Goal: Task Accomplishment & Management: Manage account settings

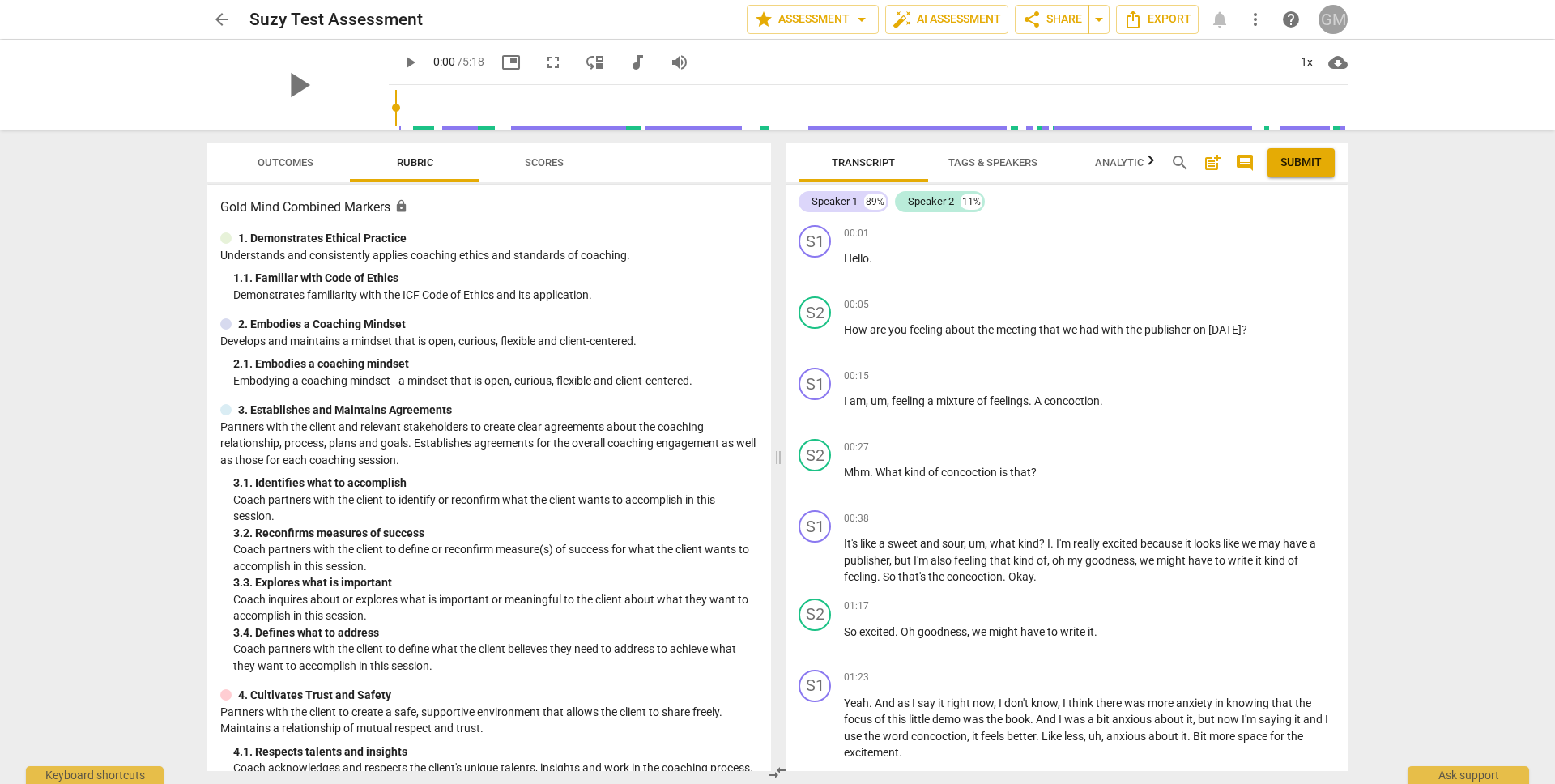
click at [1335, 17] on div "GM" at bounding box center [1333, 19] width 29 height 29
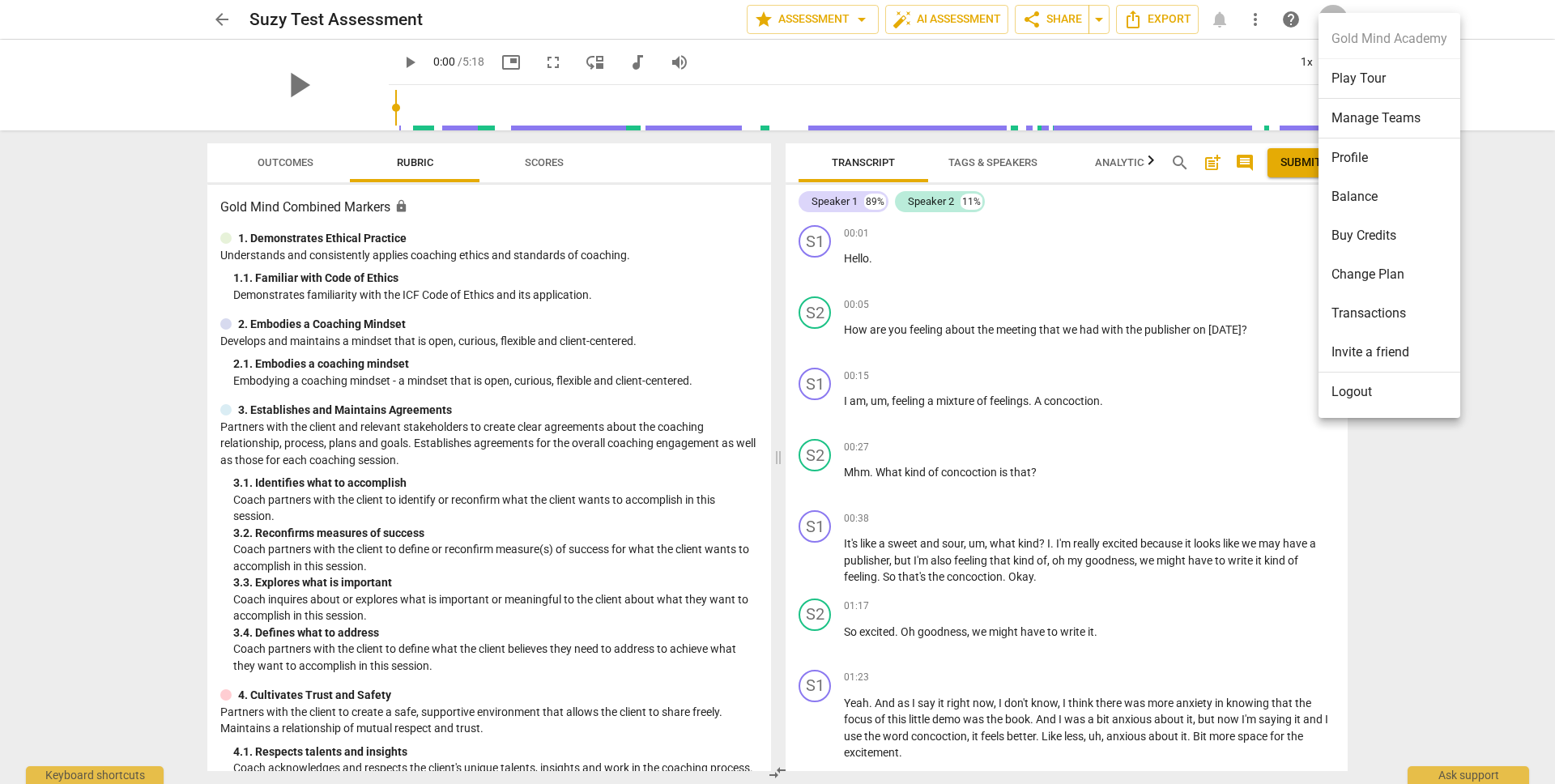
click at [1358, 388] on li "Logout" at bounding box center [1390, 392] width 142 height 39
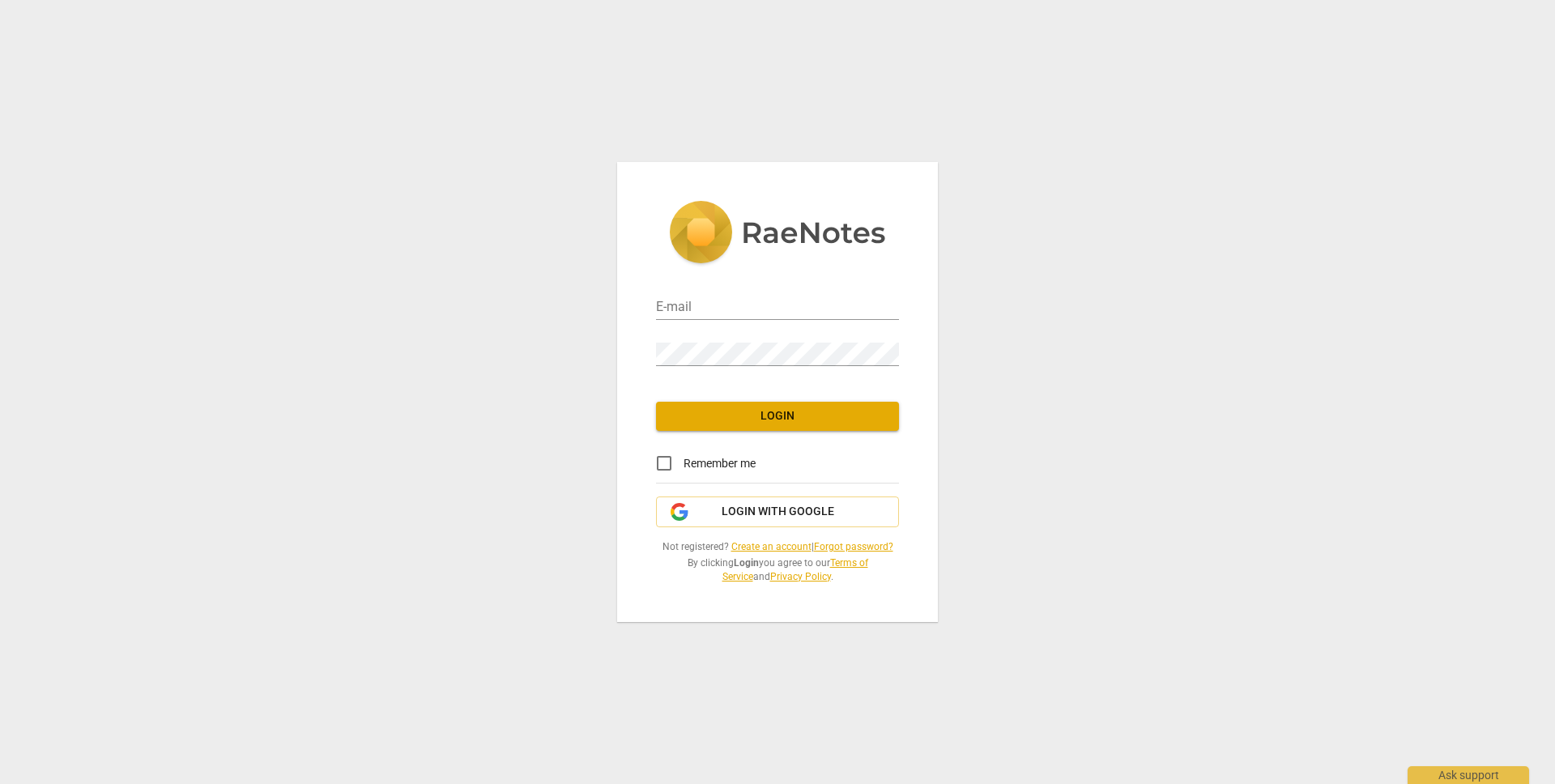
click at [0, 0] on nordpass-portal at bounding box center [0, 0] width 0 height 0
type input "hello@goldmindacademy.com"
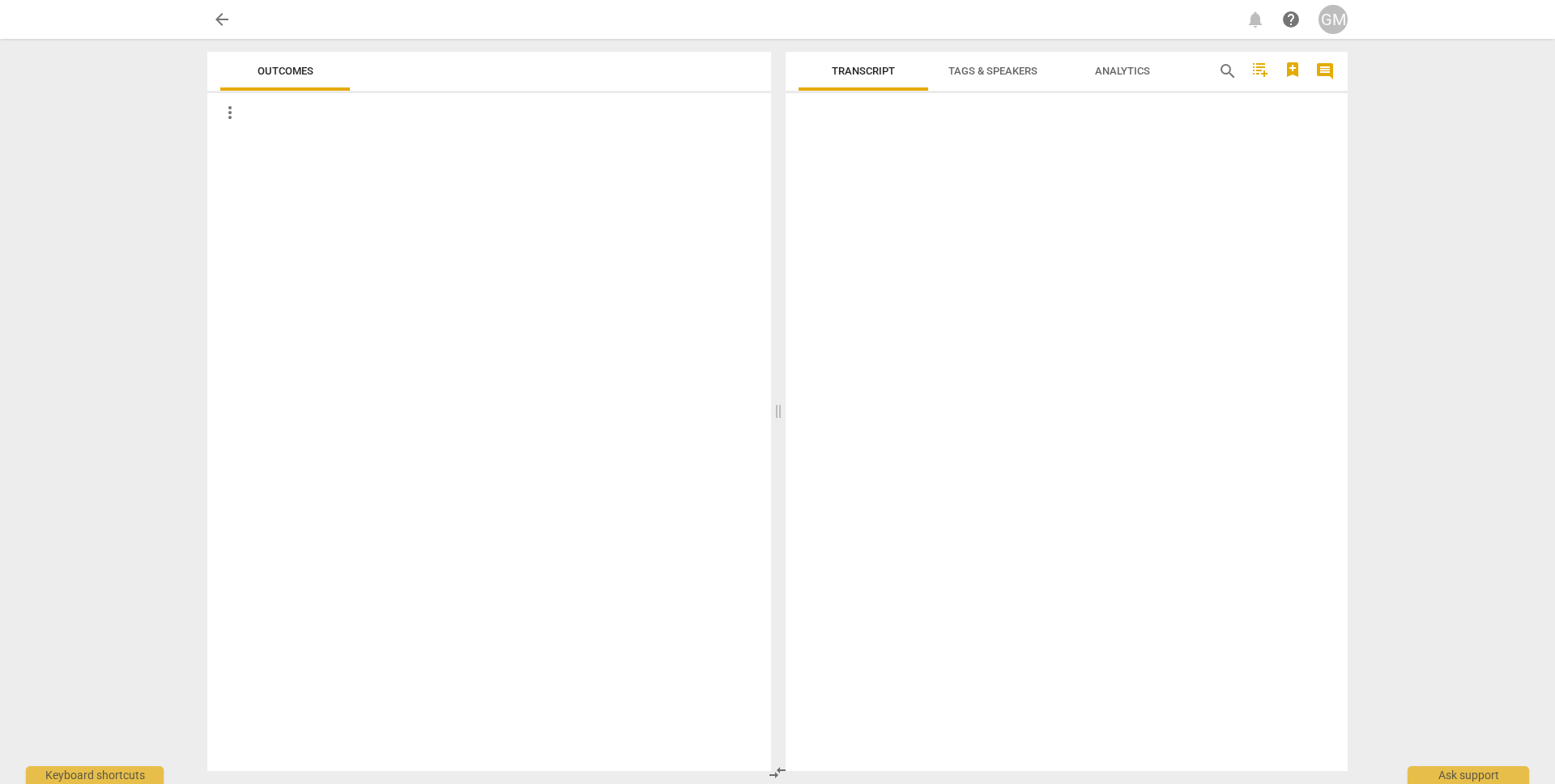
click at [704, 414] on div at bounding box center [489, 452] width 564 height 639
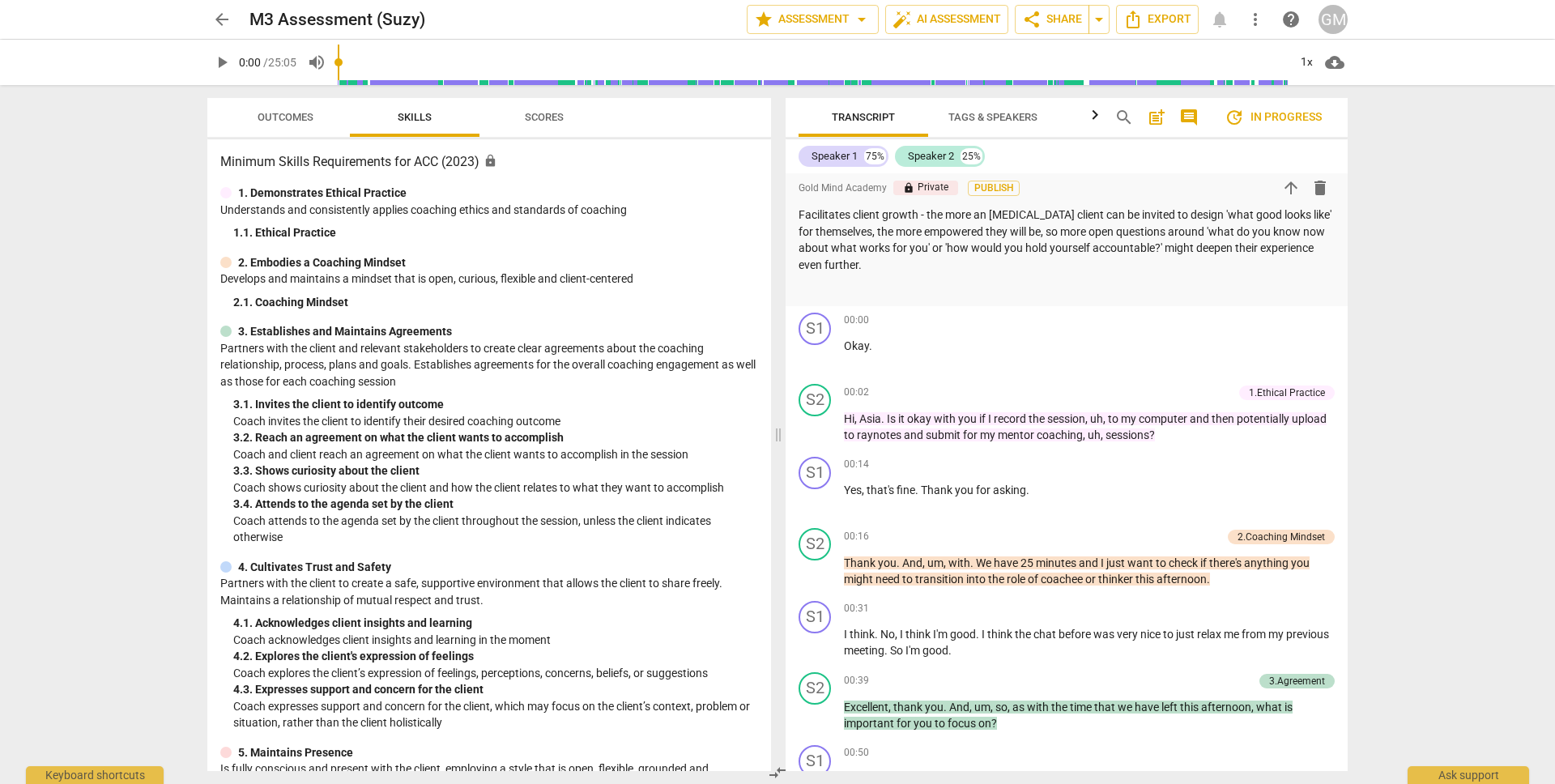
scroll to position [298, 0]
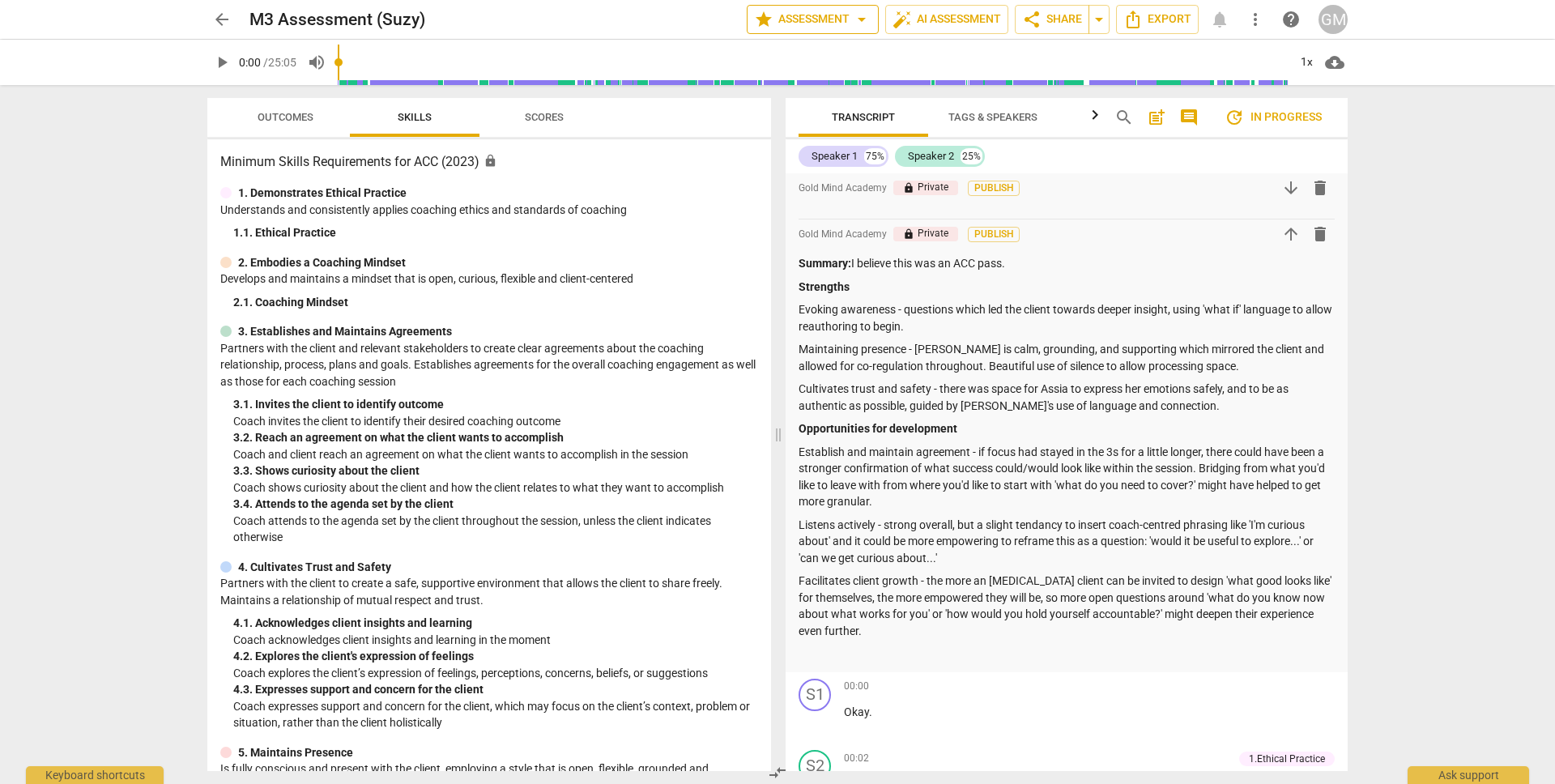
click at [864, 20] on span "arrow_drop_down" at bounding box center [862, 19] width 19 height 19
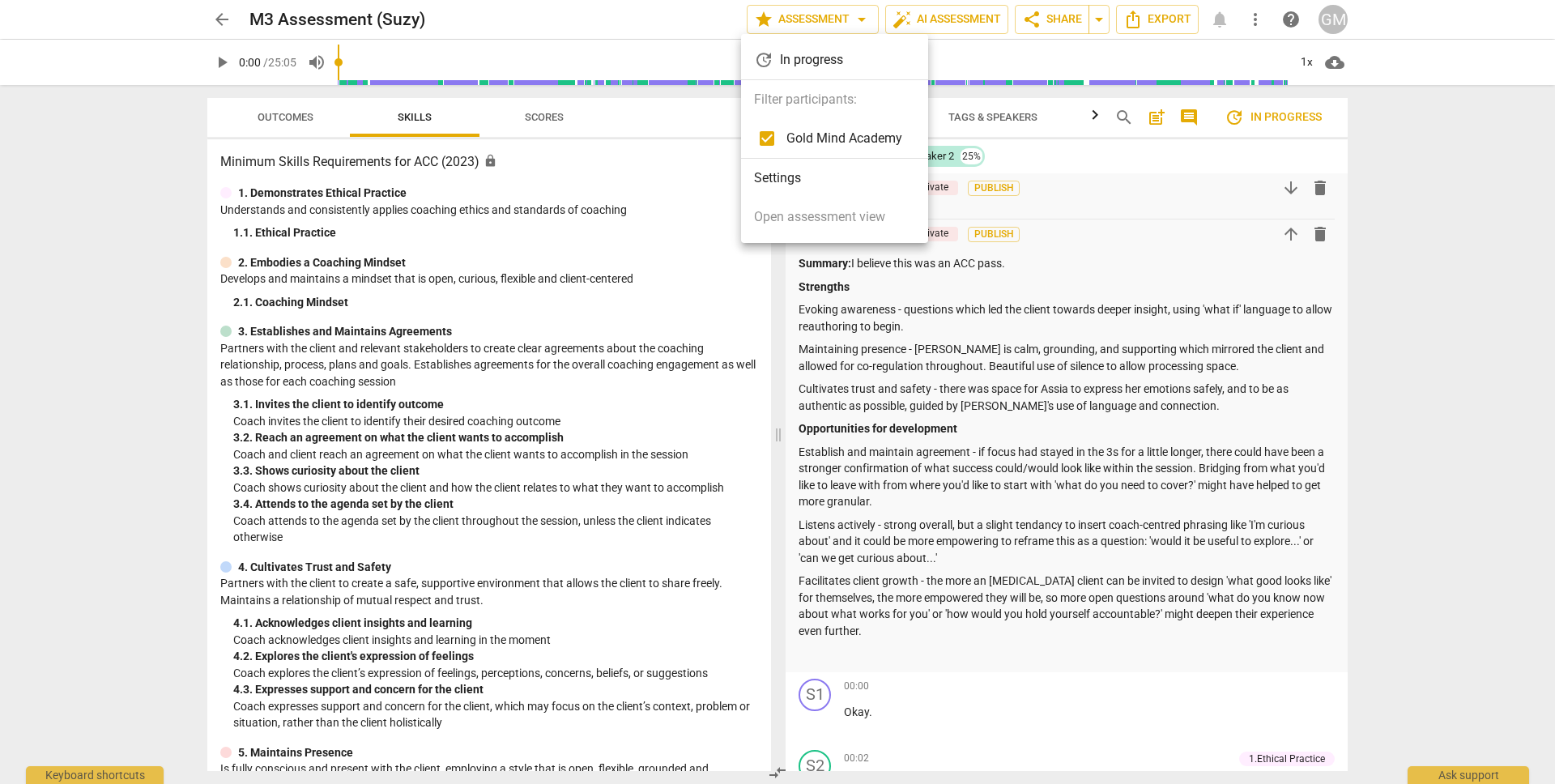
click at [864, 19] on div at bounding box center [778, 392] width 1555 height 784
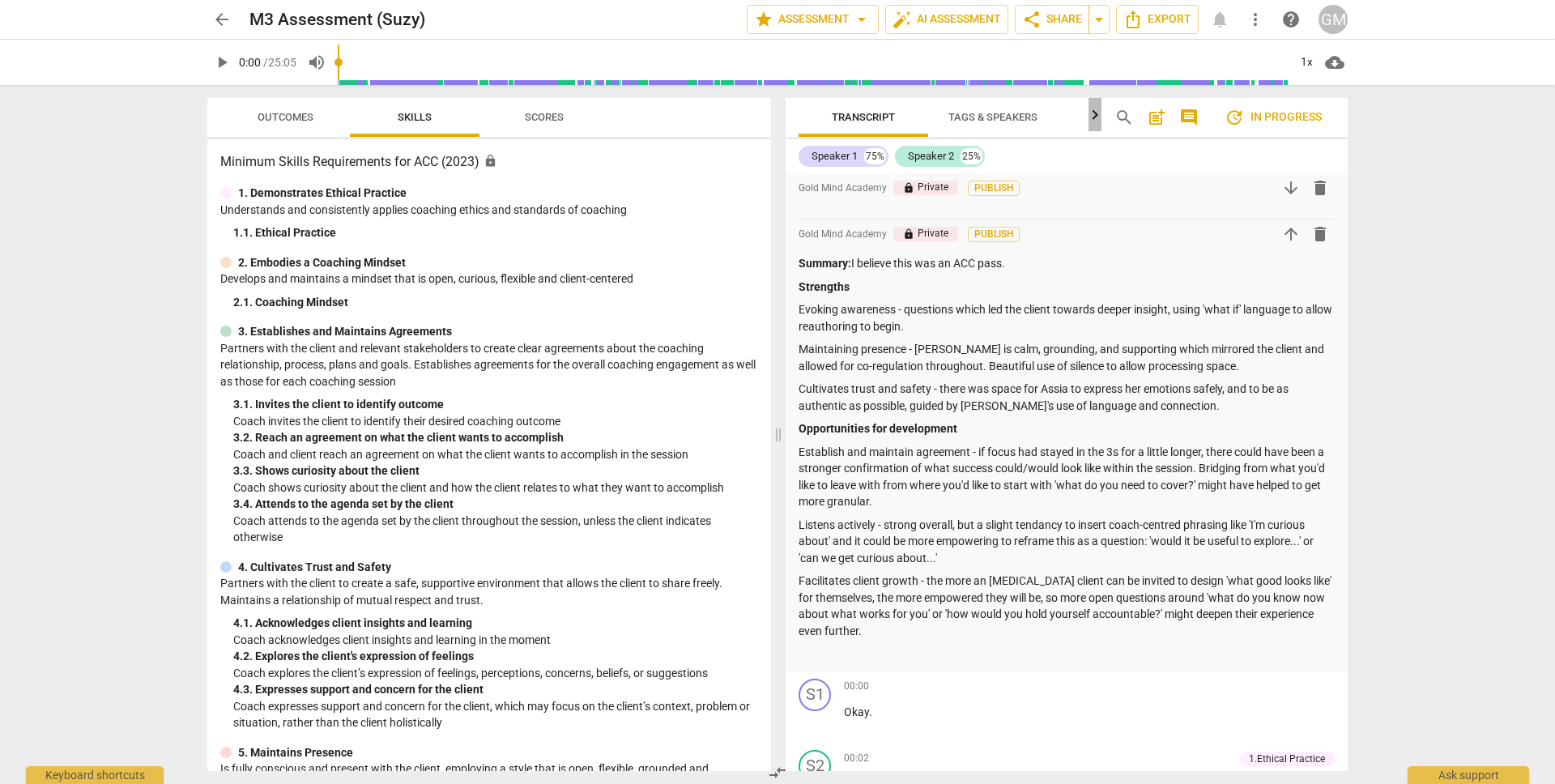
click at [1092, 119] on icon "button" at bounding box center [1095, 115] width 19 height 19
click at [1092, 119] on div at bounding box center [1094, 115] width 13 height 33
click at [1248, 119] on span "update In progress" at bounding box center [1273, 118] width 97 height 19
click at [1282, 118] on span "update In progress" at bounding box center [1273, 118] width 97 height 19
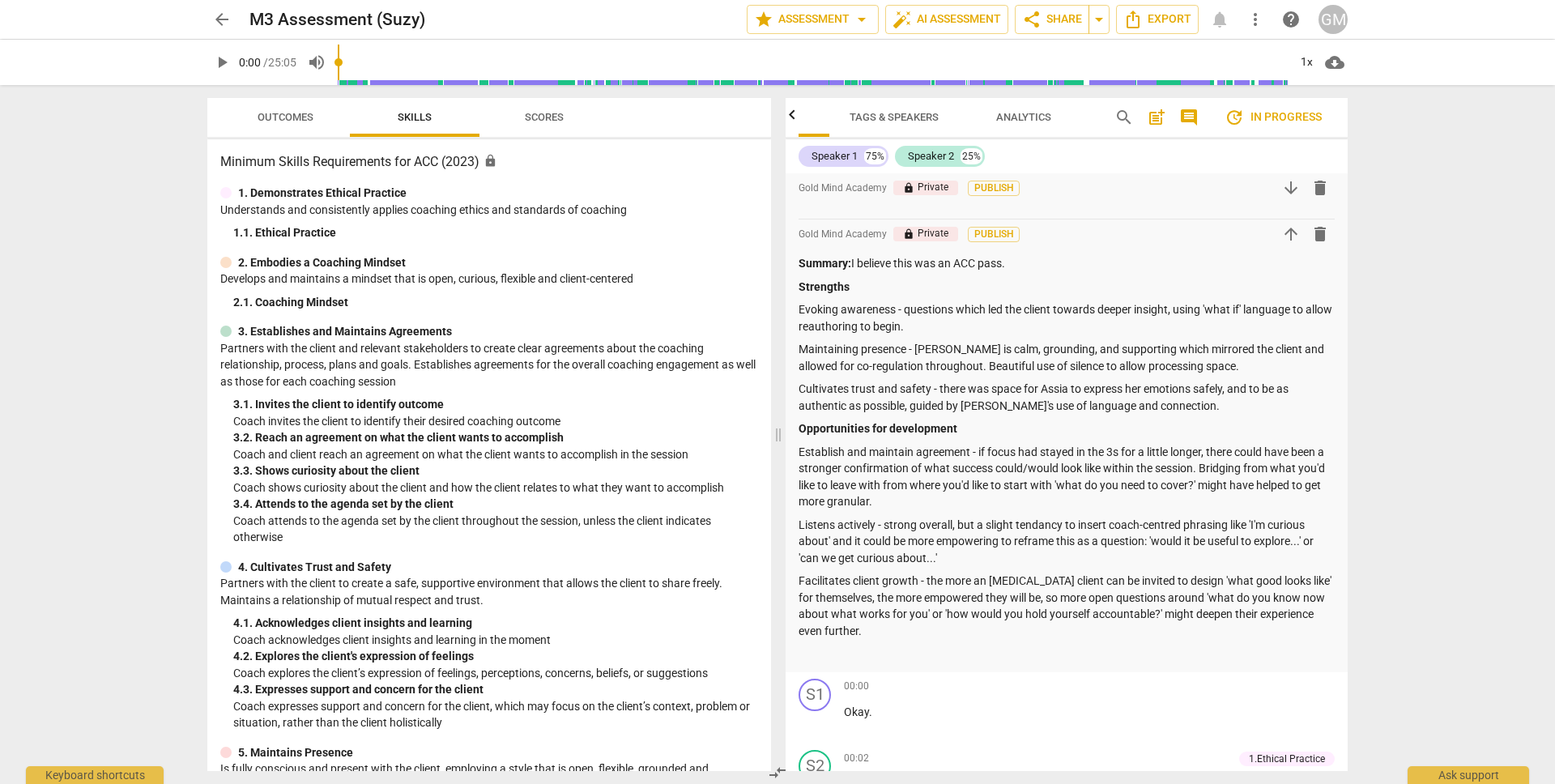
click at [1275, 117] on span "update In progress" at bounding box center [1273, 118] width 97 height 19
click at [1251, 117] on span "update In progress" at bounding box center [1273, 118] width 97 height 19
click at [840, 17] on span "star Assessment arrow_drop_down" at bounding box center [812, 19] width 118 height 19
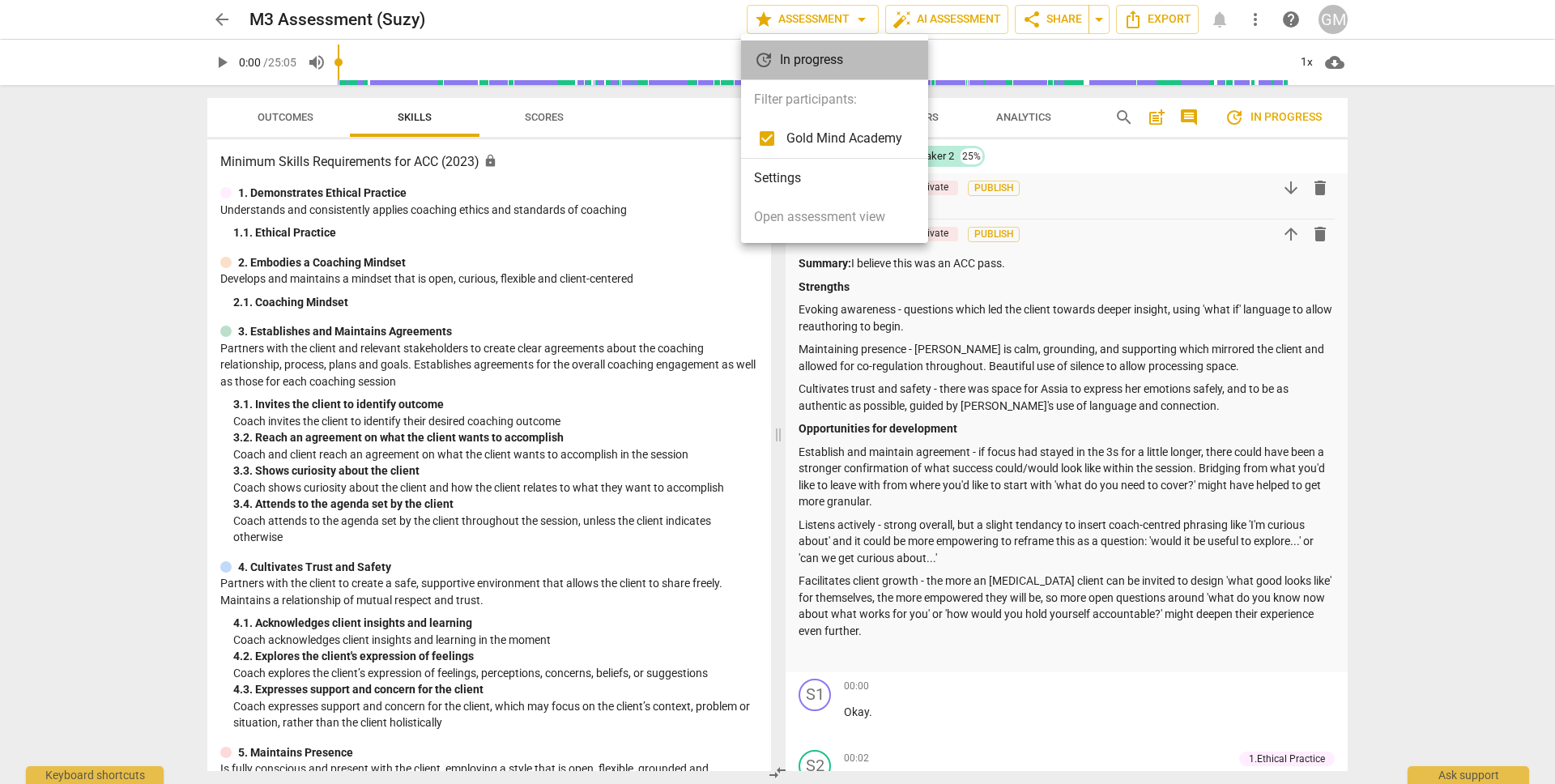
click at [824, 56] on div "update In progress" at bounding box center [835, 60] width 188 height 39
click at [845, 173] on li "Settings" at bounding box center [835, 178] width 188 height 39
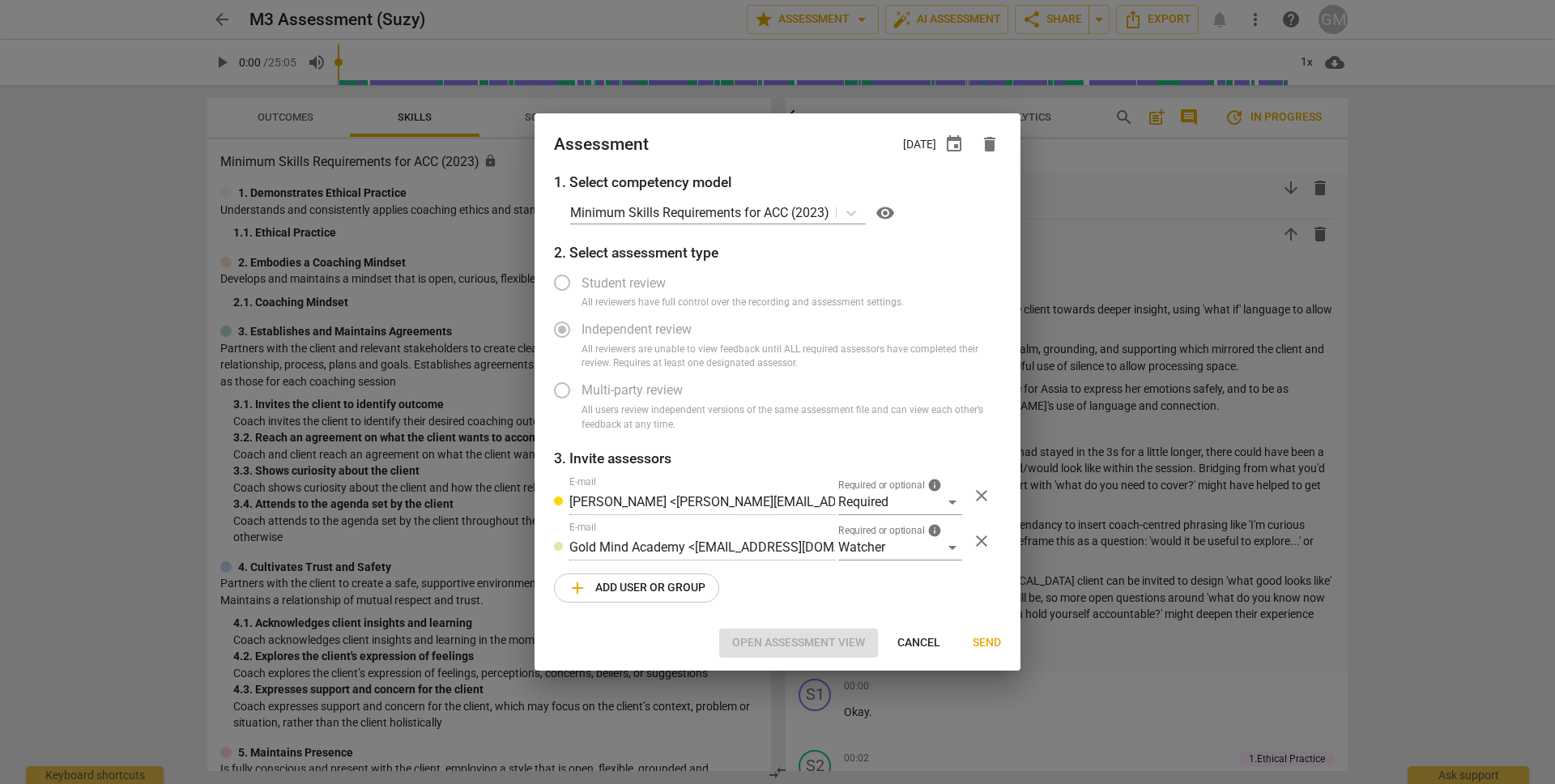
click at [358, 208] on div at bounding box center [778, 392] width 1555 height 784
radio input "false"
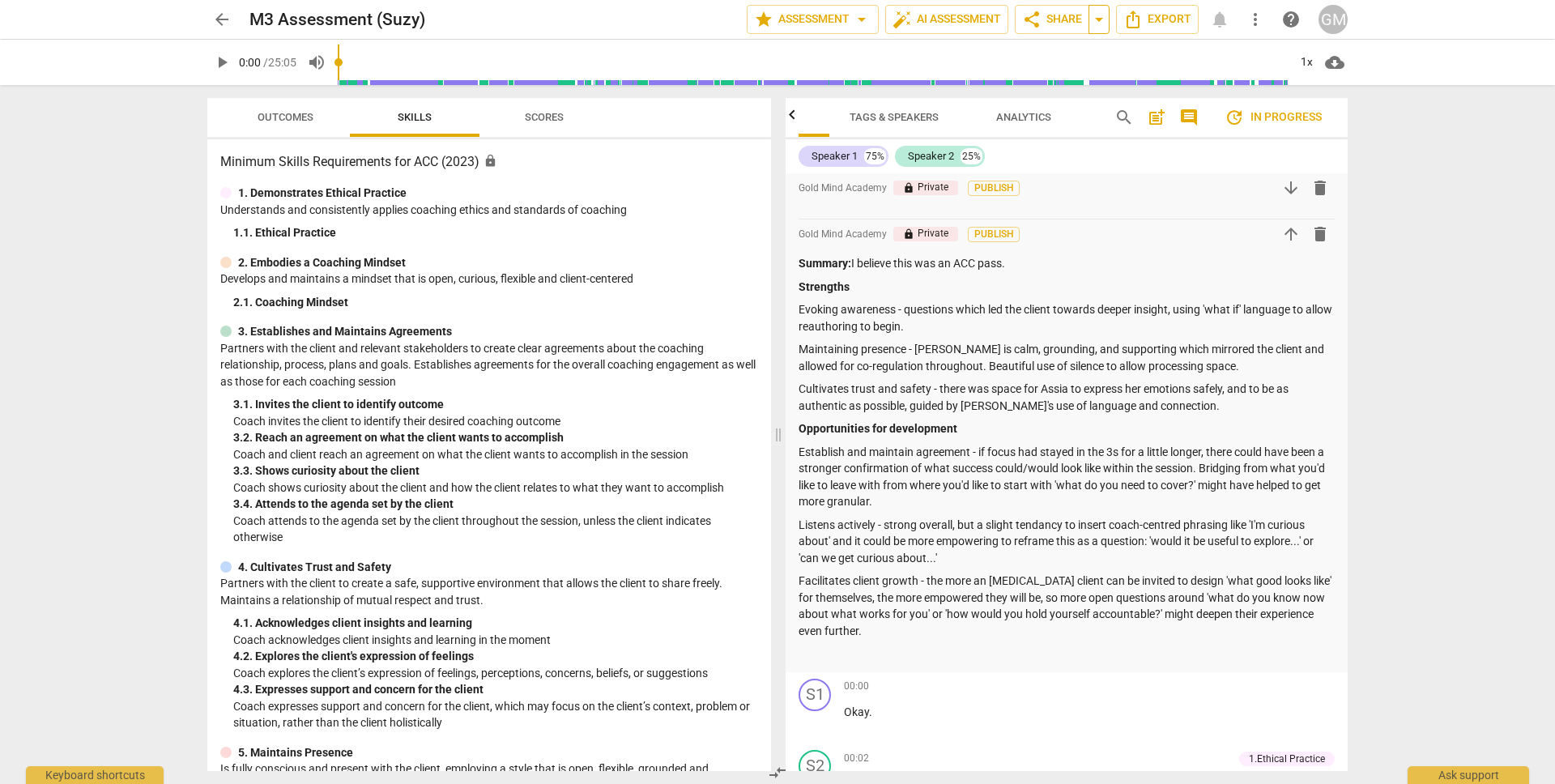
click at [1105, 19] on span "arrow_drop_down" at bounding box center [1099, 19] width 19 height 19
click at [1179, 19] on span "Export" at bounding box center [1158, 19] width 68 height 19
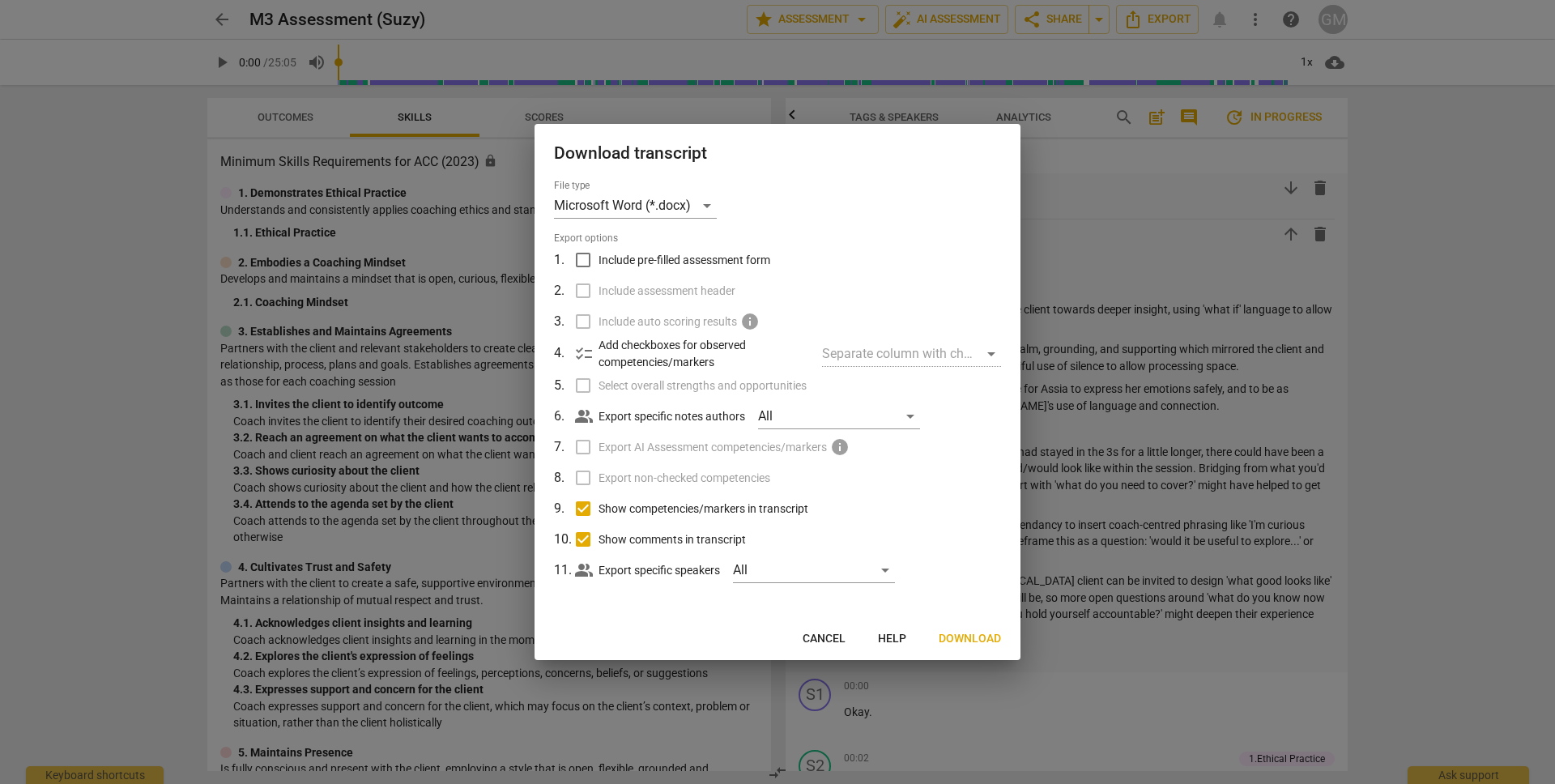
click at [1363, 413] on div at bounding box center [778, 392] width 1555 height 784
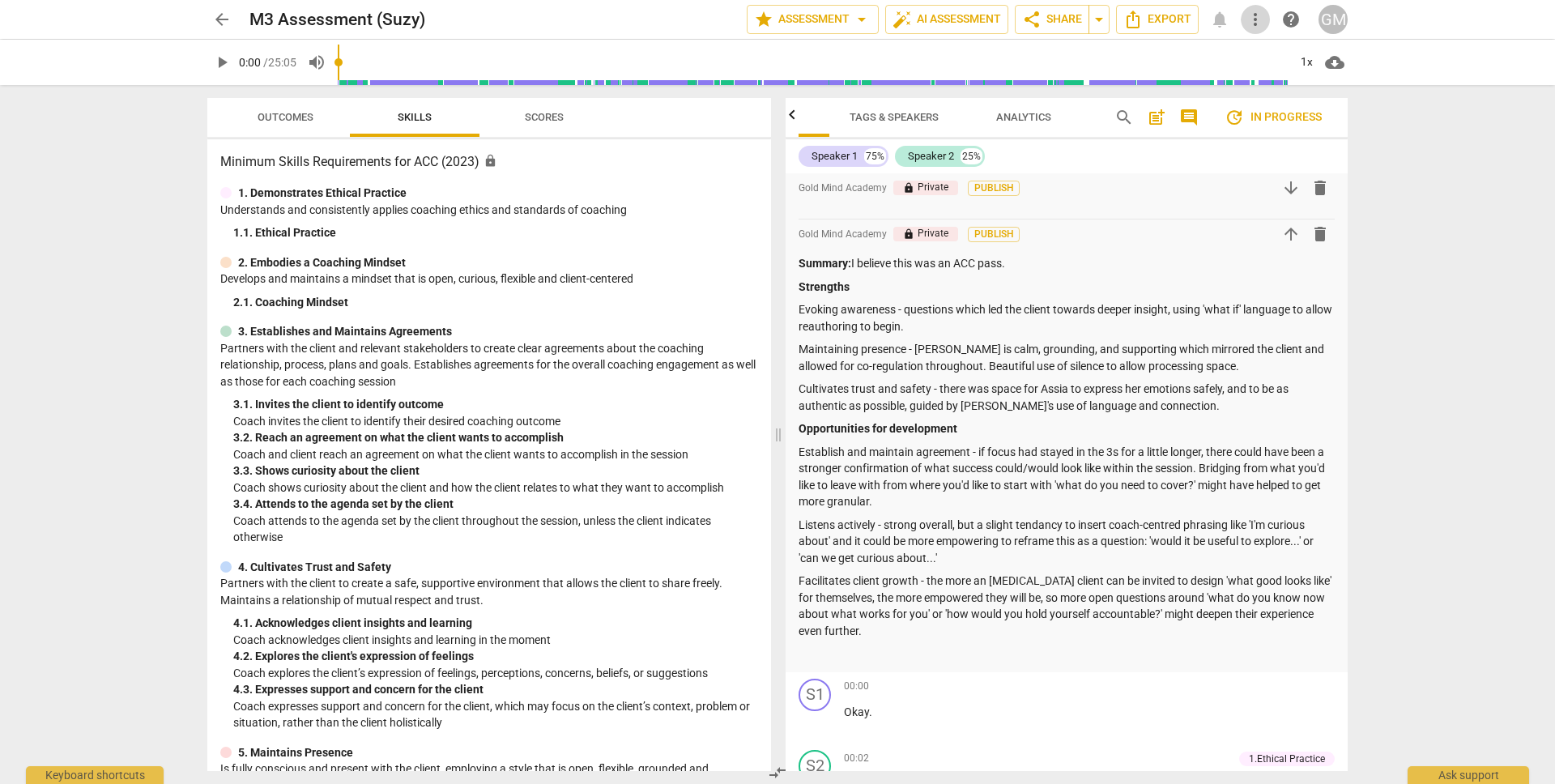
click at [1257, 20] on span "more_vert" at bounding box center [1256, 19] width 19 height 19
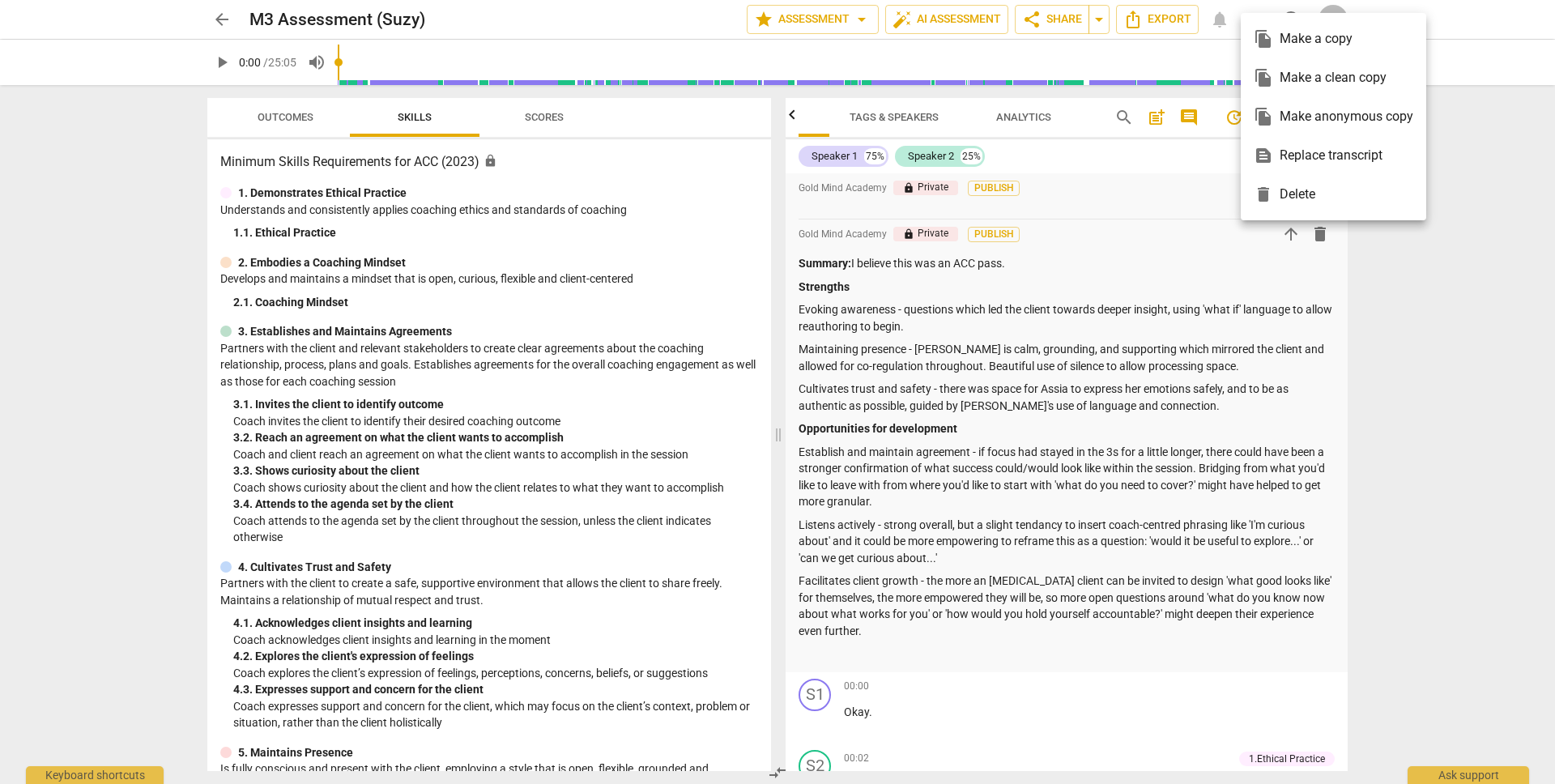
click at [1418, 352] on div at bounding box center [778, 392] width 1555 height 784
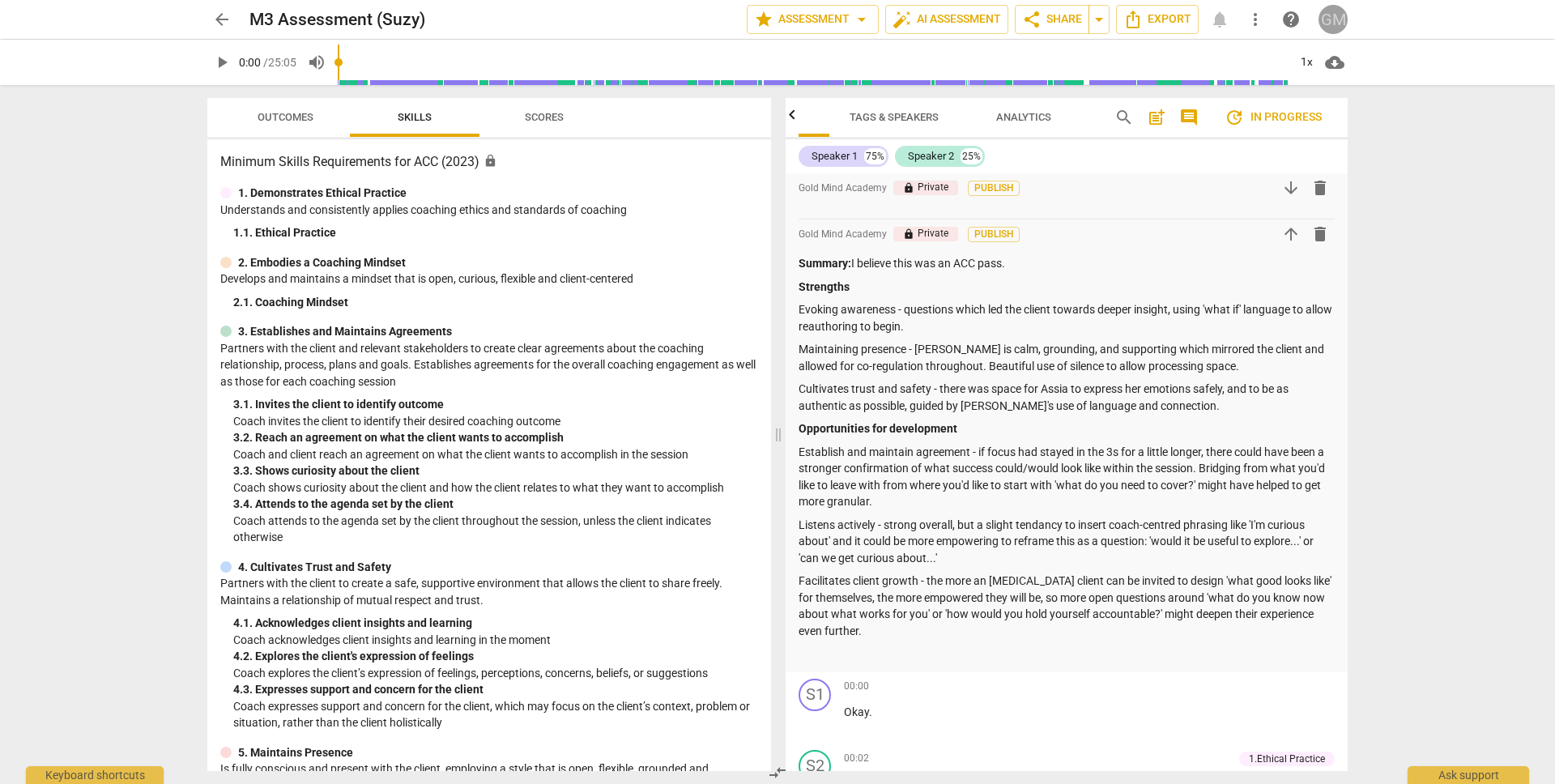
click at [1340, 17] on div "GM" at bounding box center [1333, 19] width 29 height 29
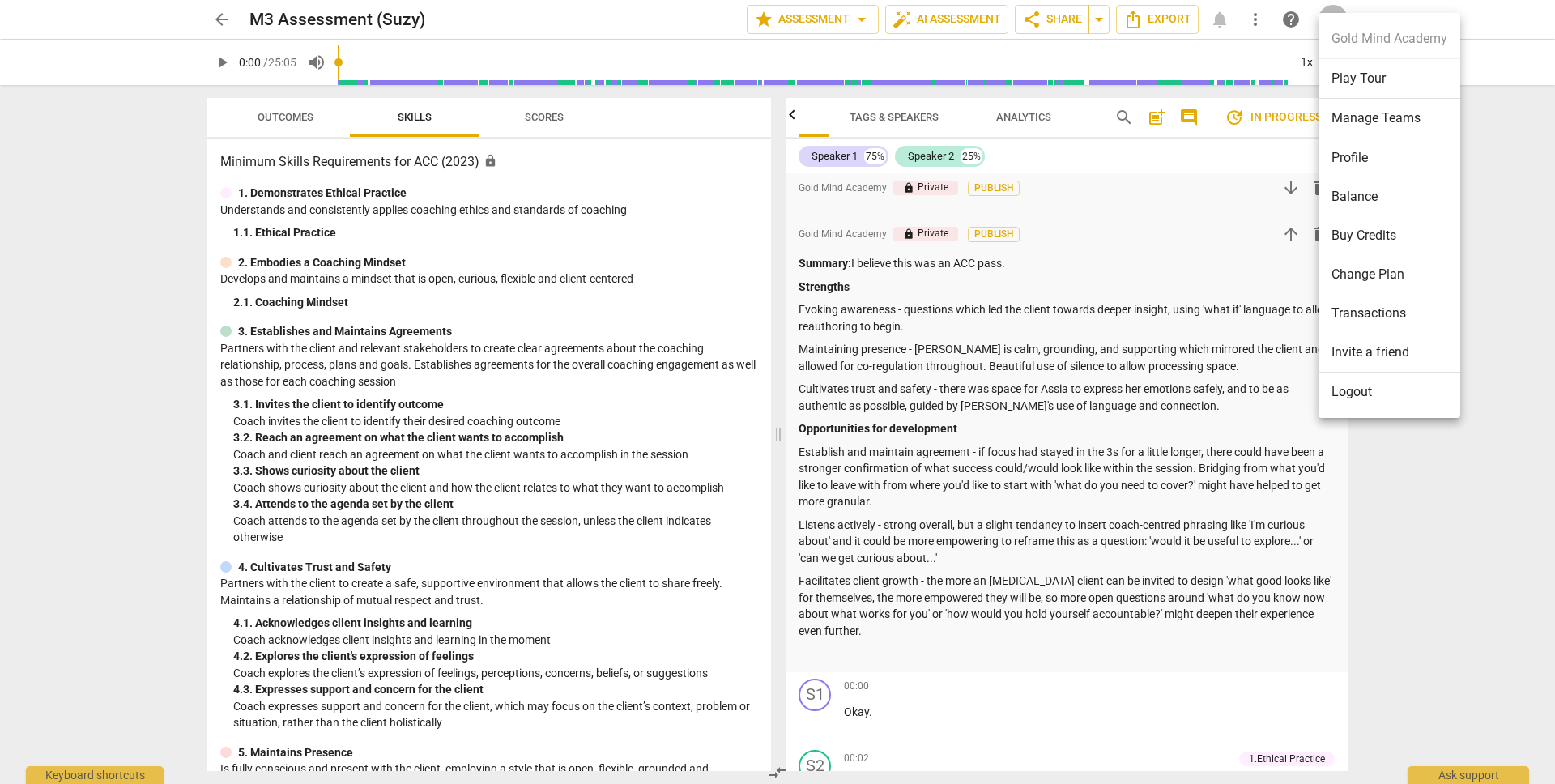
click at [1491, 217] on div at bounding box center [778, 392] width 1555 height 784
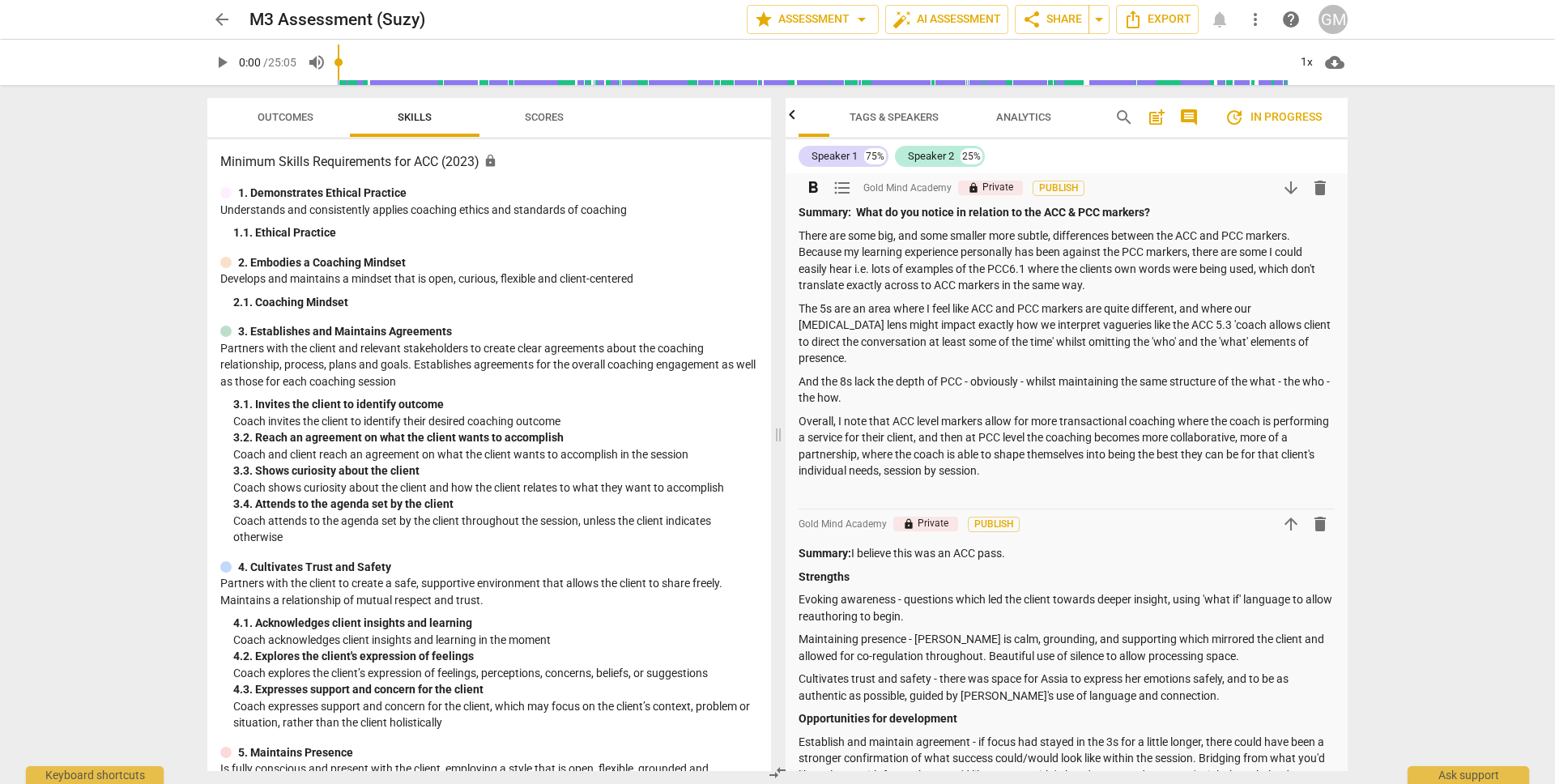
scroll to position [0, 0]
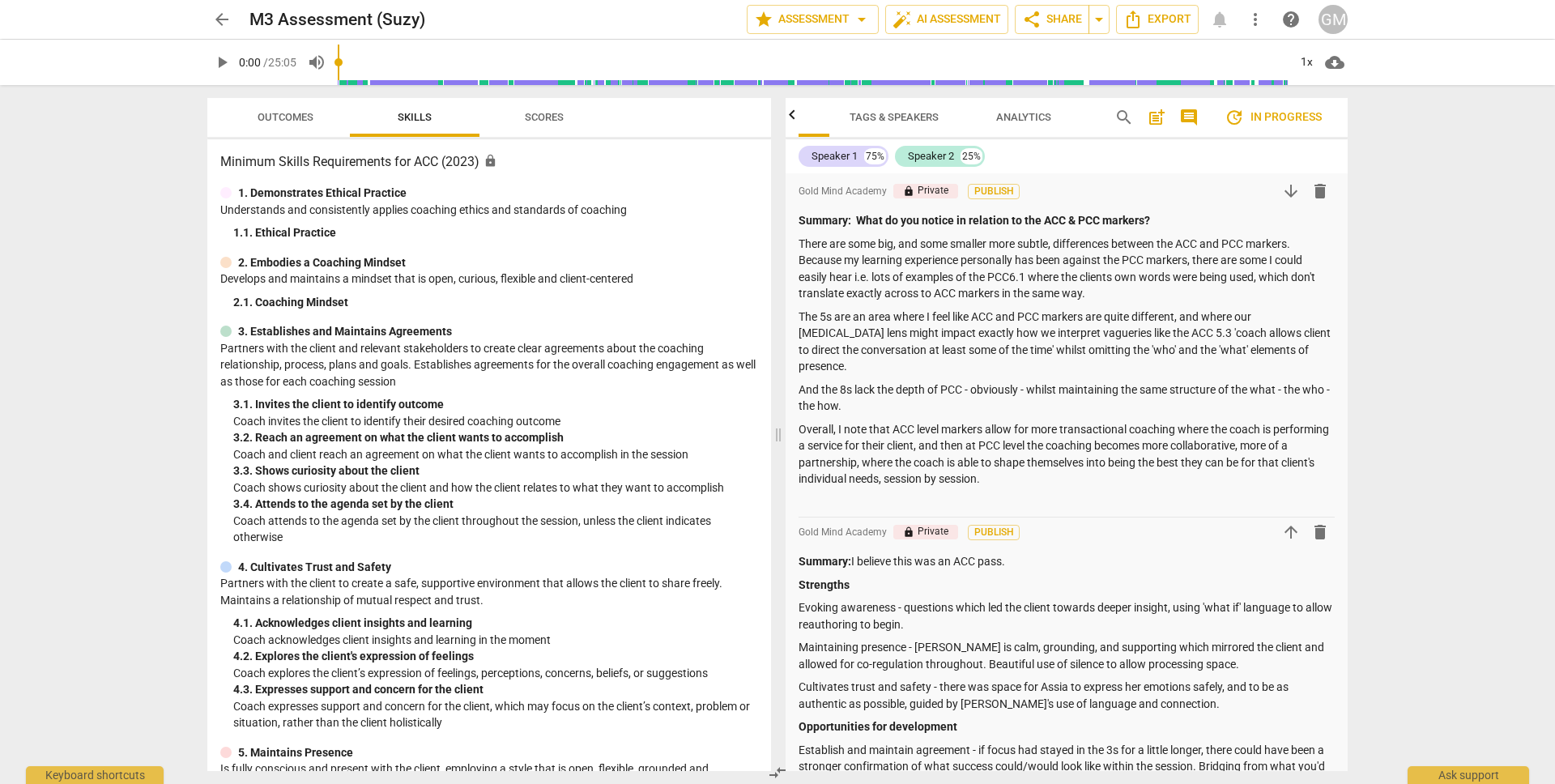
click at [1335, 17] on div "GM" at bounding box center [1333, 19] width 29 height 29
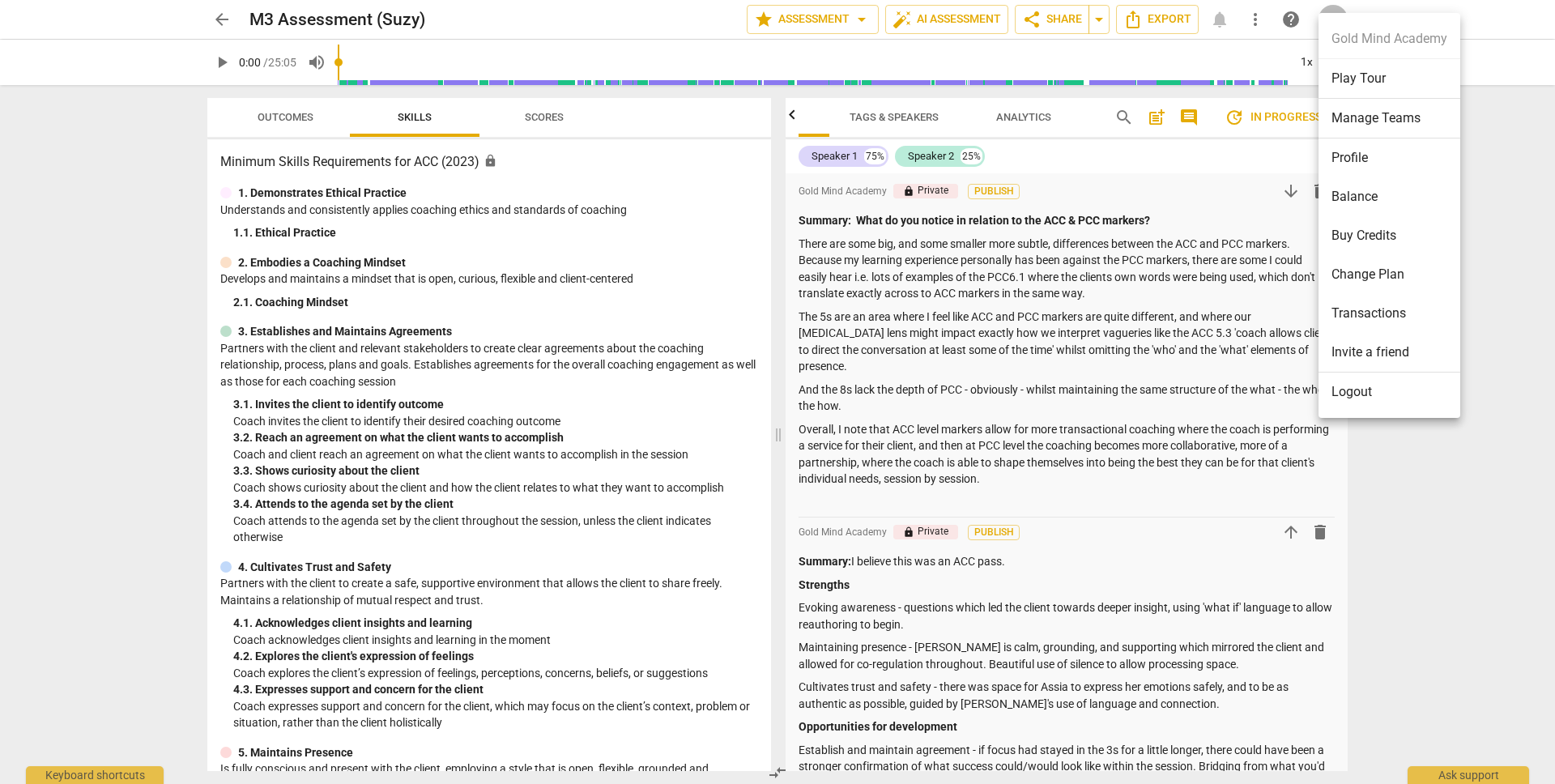
click at [1365, 39] on ul "Gold Mind Academy Play Tour Manage Teams Profile Balance Buy Credits Change Pla…" at bounding box center [1390, 215] width 142 height 405
